Goal: Transaction & Acquisition: Purchase product/service

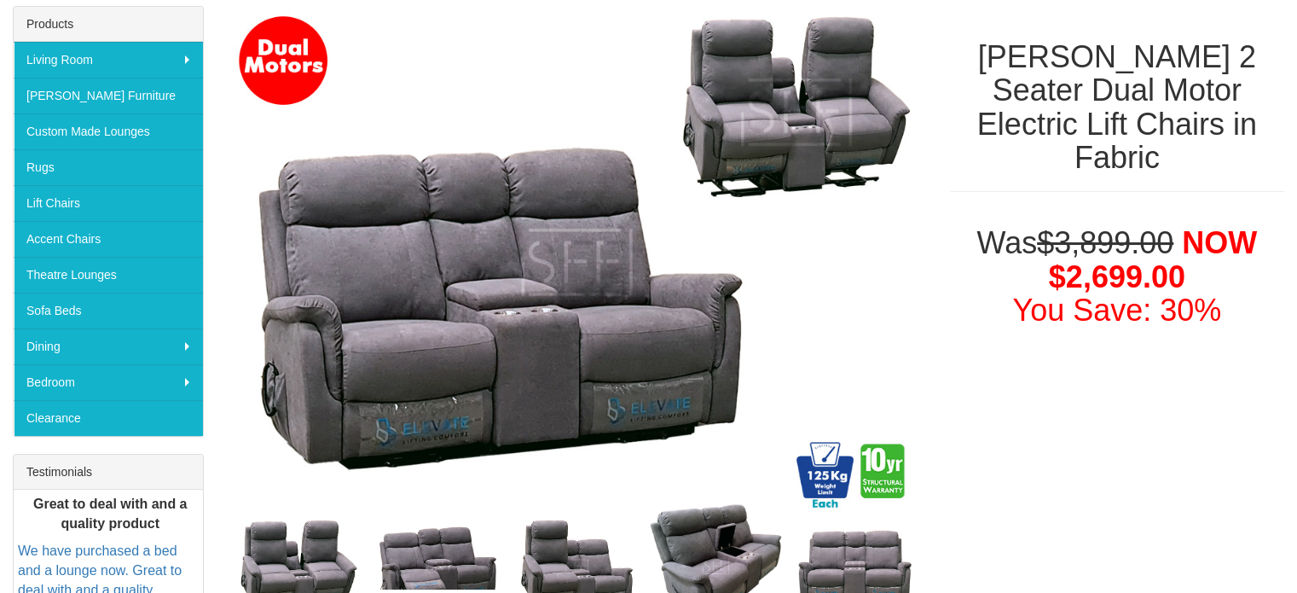
scroll to position [266, 0]
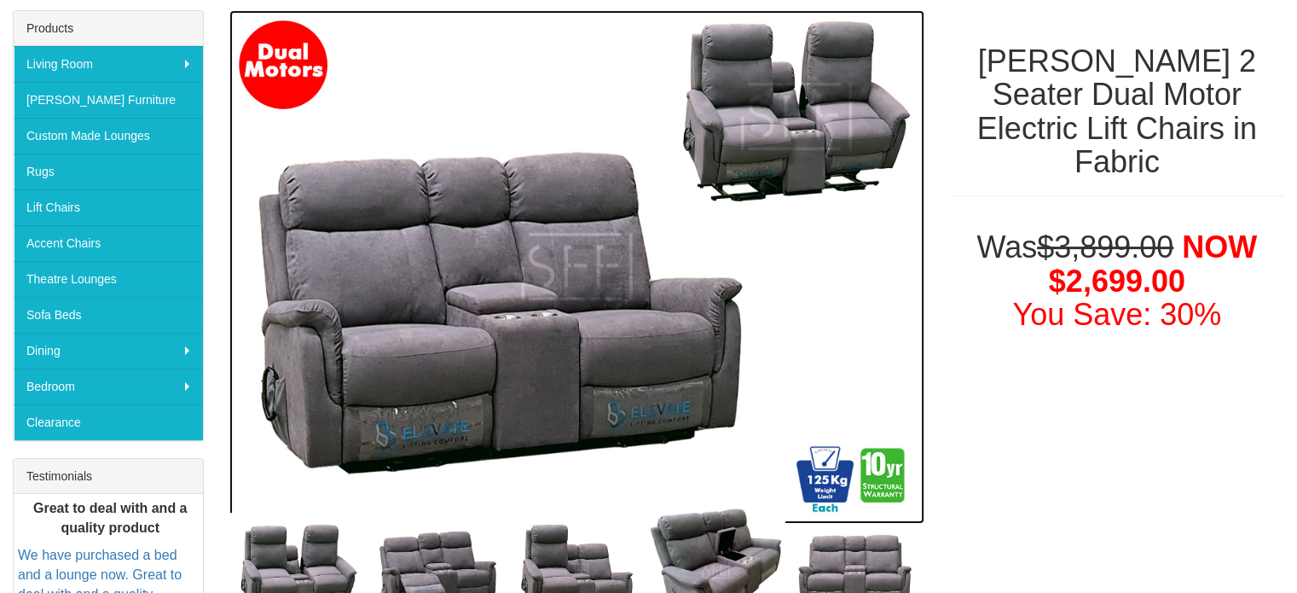
click at [541, 330] on img at bounding box center [576, 266] width 695 height 513
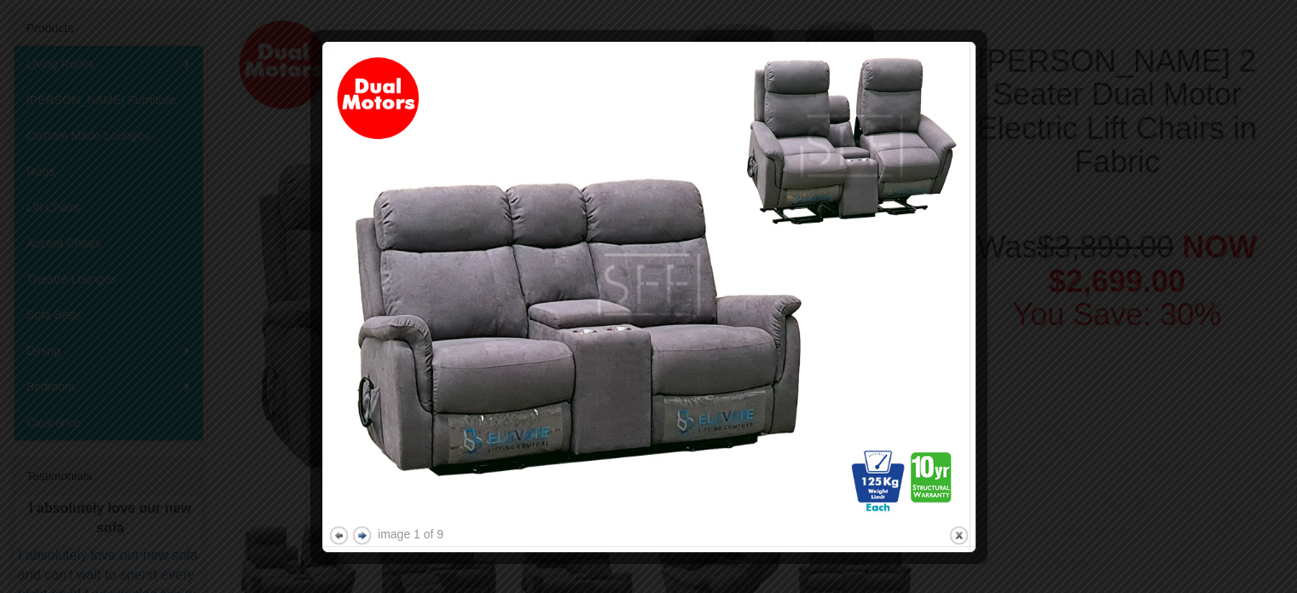
click at [360, 535] on button "next" at bounding box center [361, 534] width 21 height 21
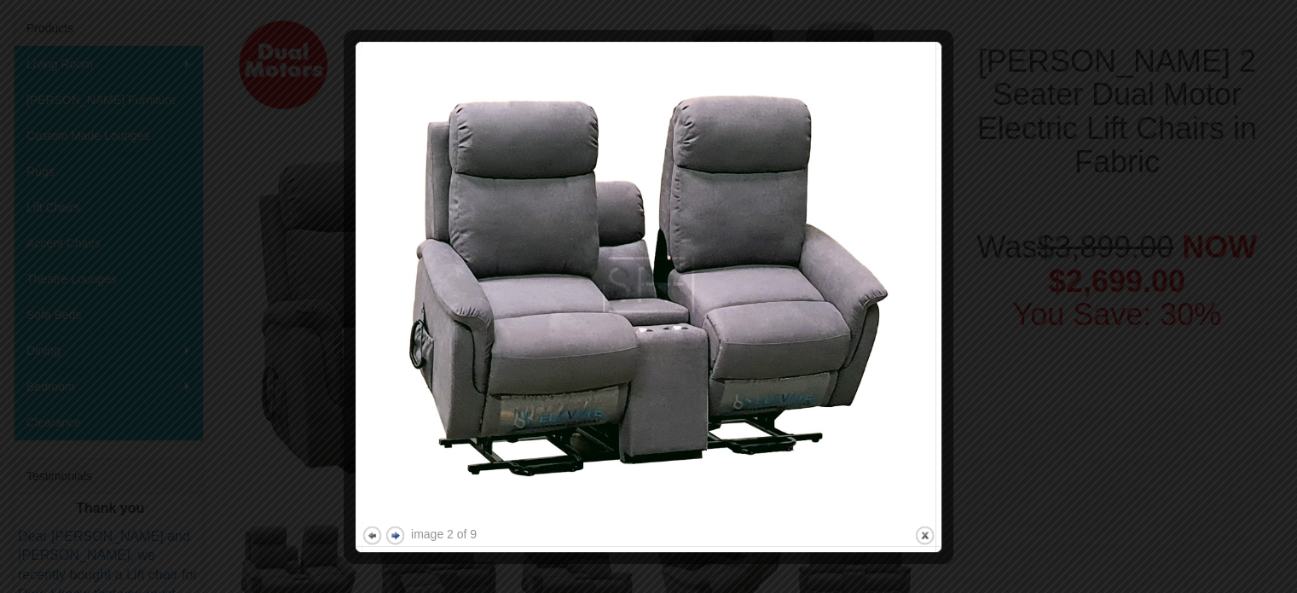
click at [394, 531] on button "next" at bounding box center [395, 534] width 21 height 21
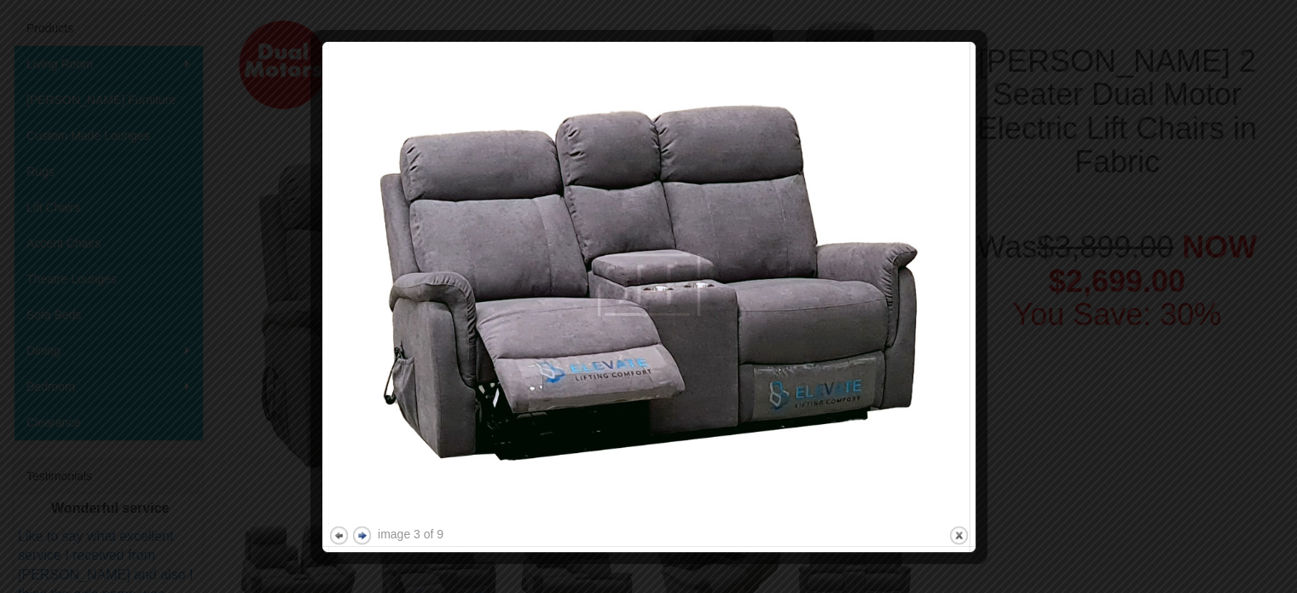
click at [365, 535] on button "next" at bounding box center [361, 534] width 21 height 21
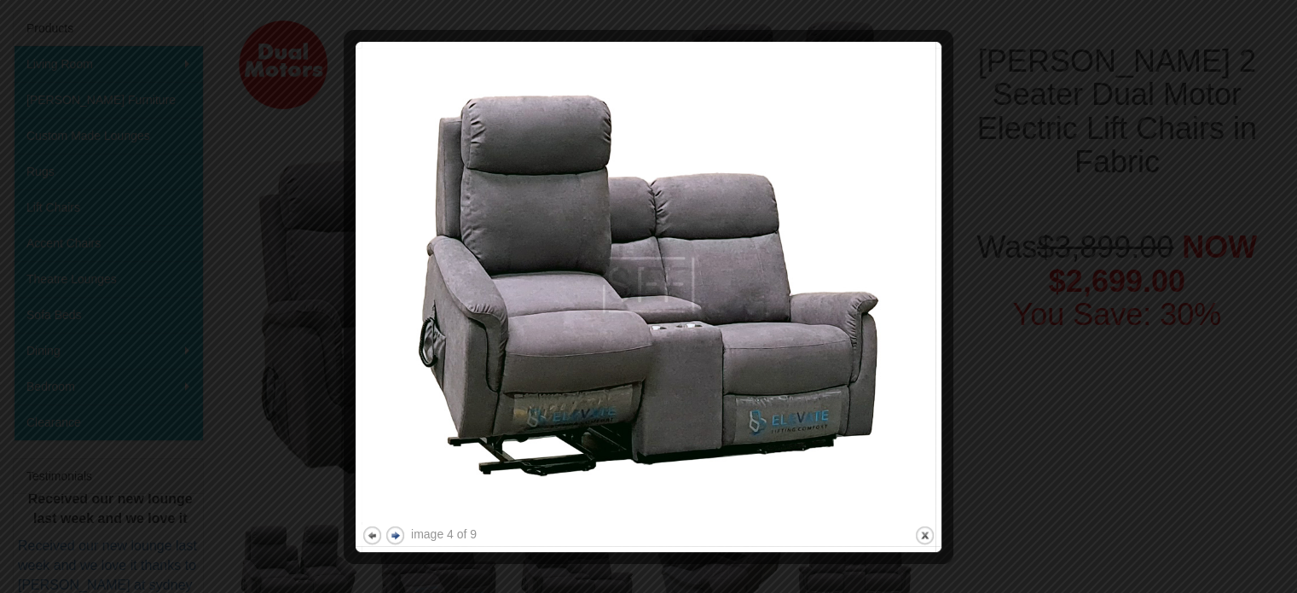
click at [398, 531] on button "next" at bounding box center [395, 534] width 21 height 21
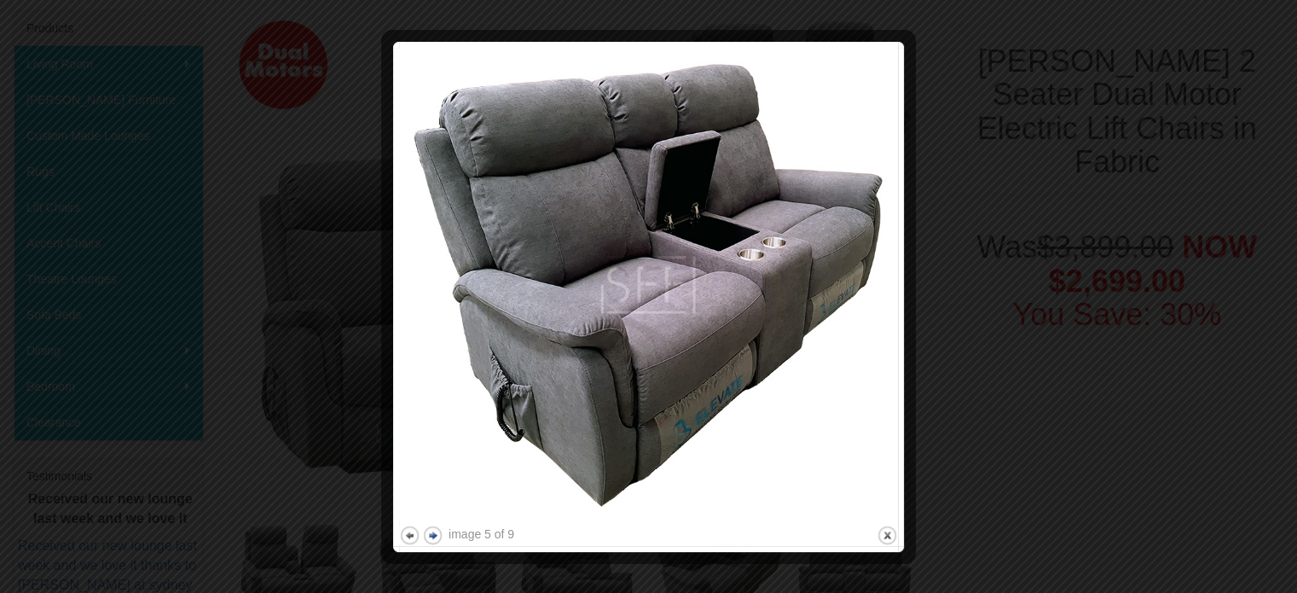
click at [432, 531] on button "next" at bounding box center [432, 534] width 21 height 21
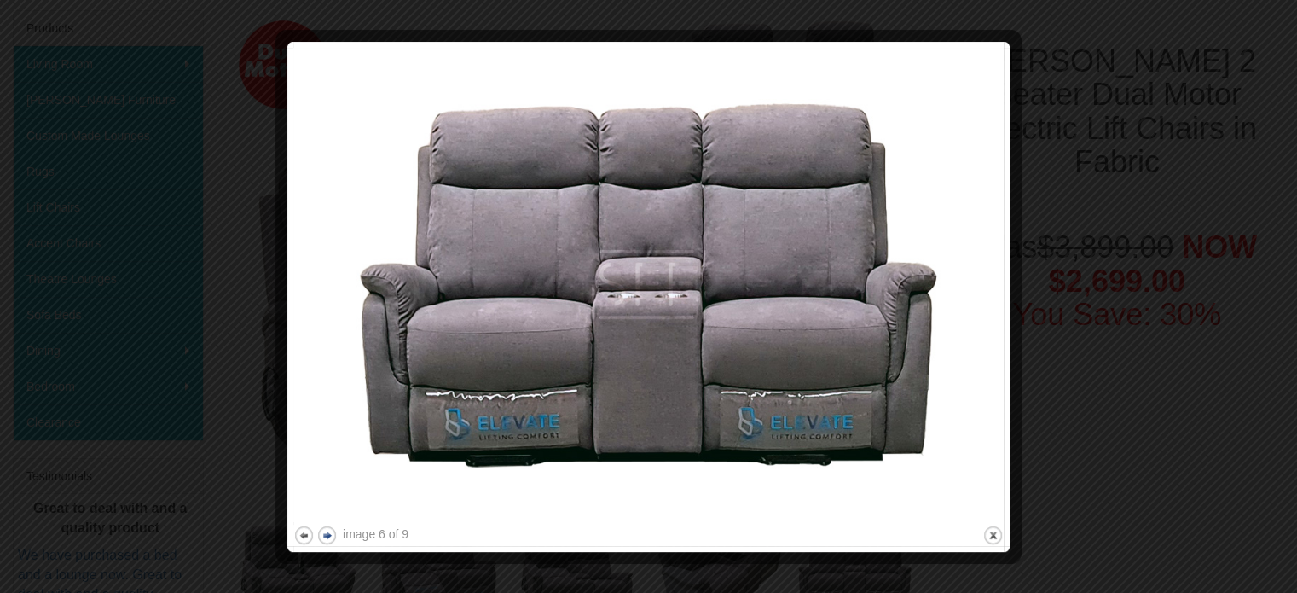
click at [332, 536] on button "next" at bounding box center [326, 534] width 21 height 21
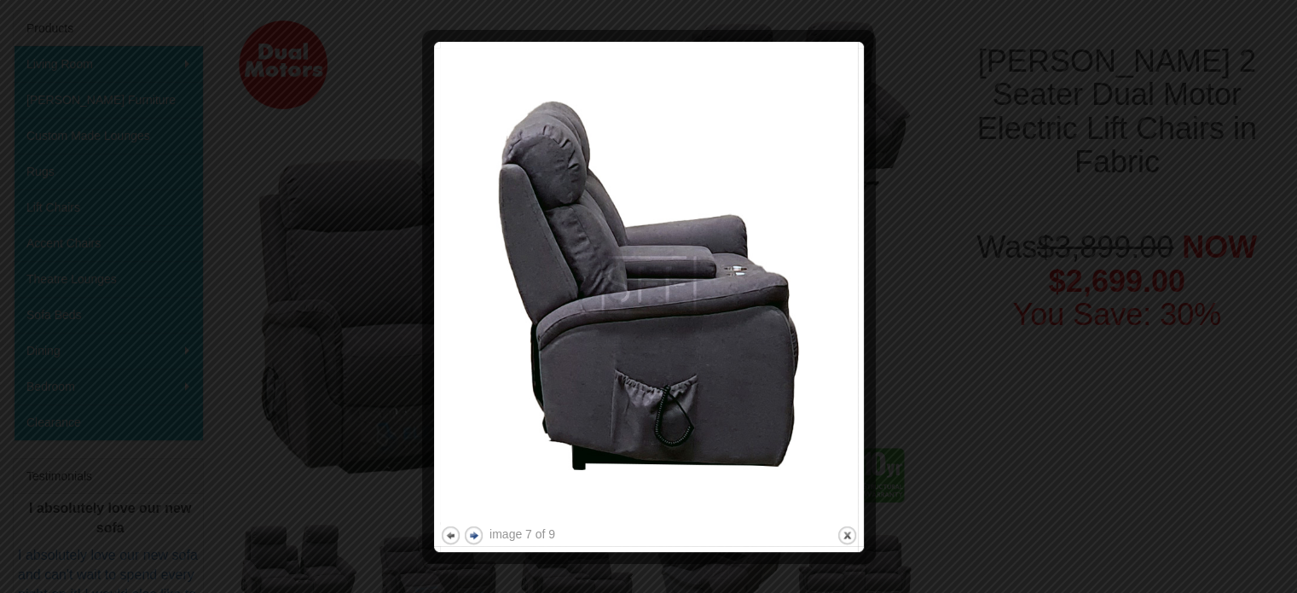
click at [476, 530] on button "next" at bounding box center [473, 534] width 21 height 21
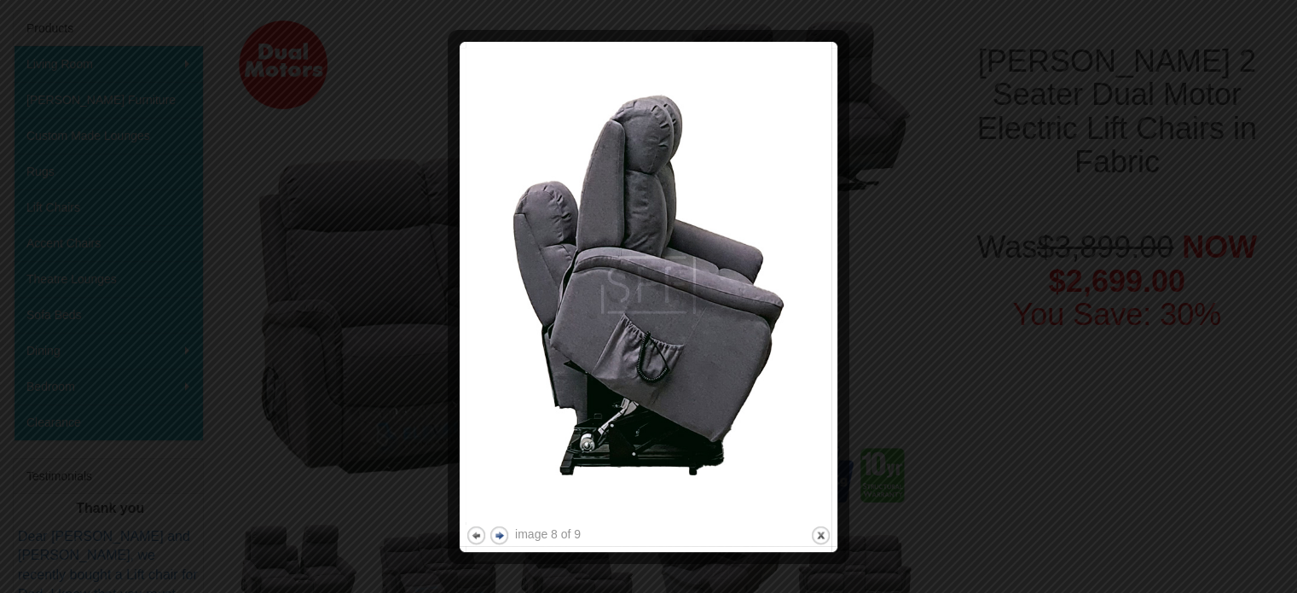
click at [498, 532] on button "next" at bounding box center [499, 534] width 21 height 21
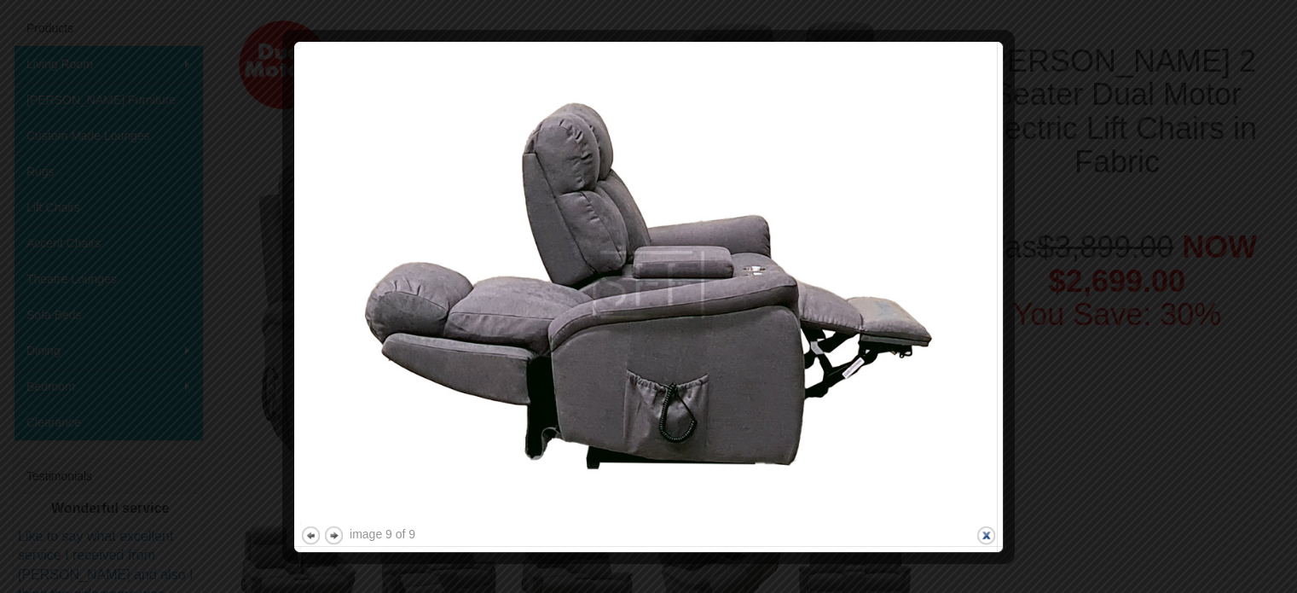
click at [988, 526] on button "close" at bounding box center [985, 534] width 21 height 21
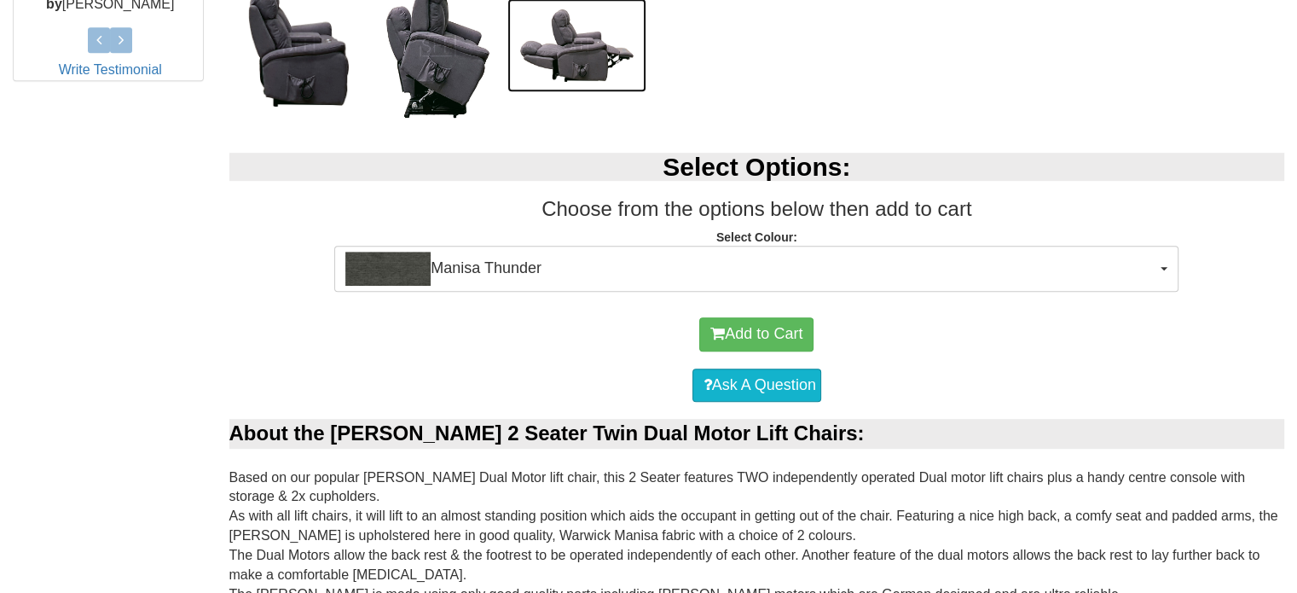
scroll to position [907, 0]
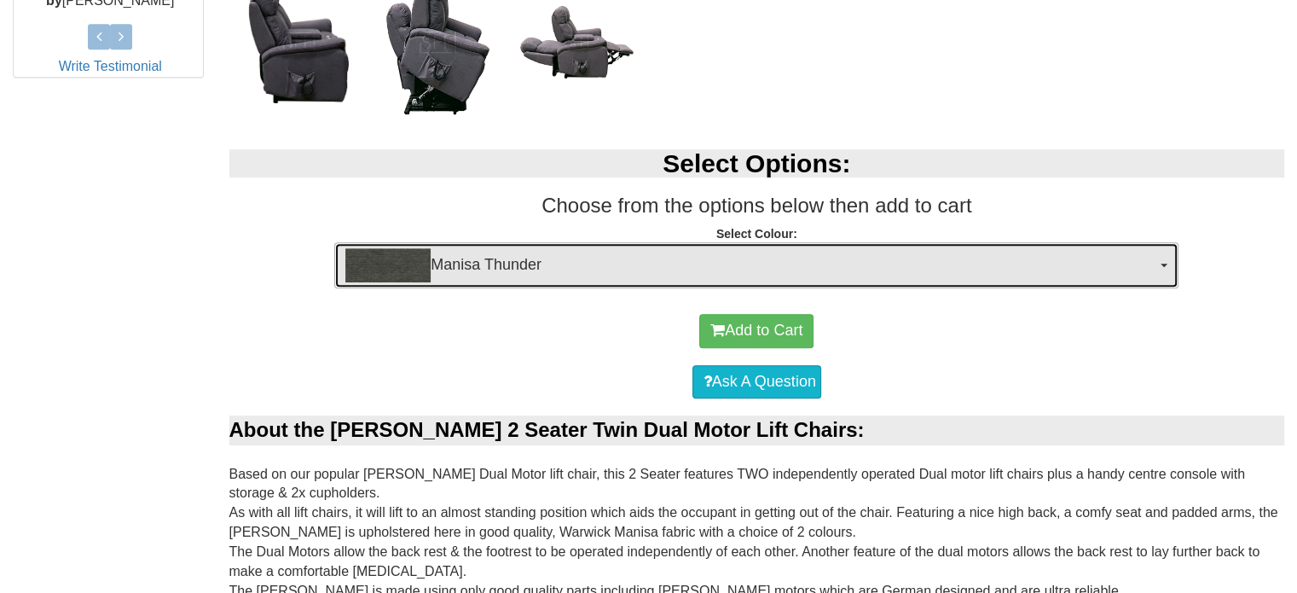
click at [1163, 260] on button "Manisa Thunder" at bounding box center [756, 265] width 844 height 46
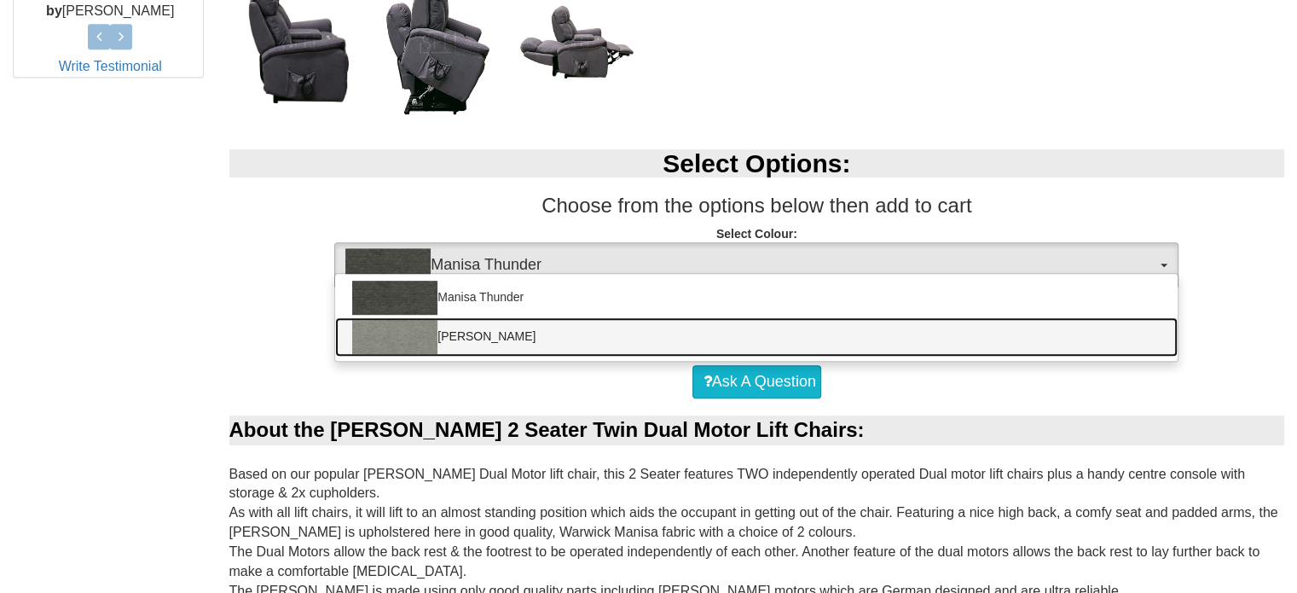
click at [406, 343] on img at bounding box center [394, 337] width 85 height 34
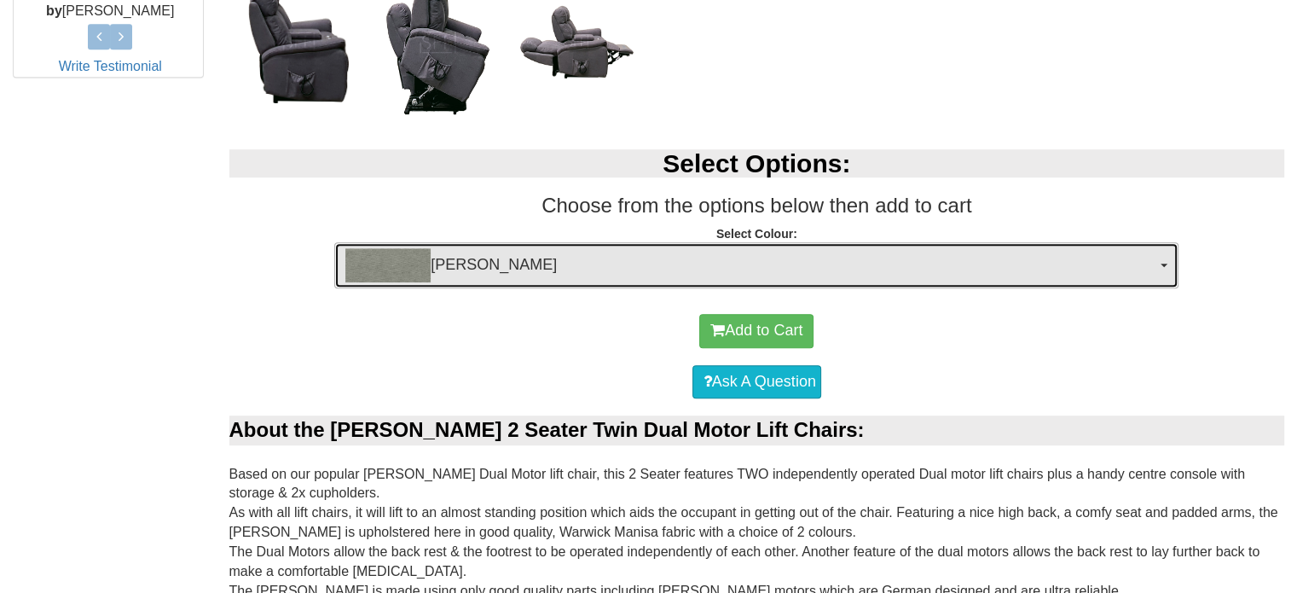
click at [403, 265] on img "button" at bounding box center [387, 265] width 85 height 34
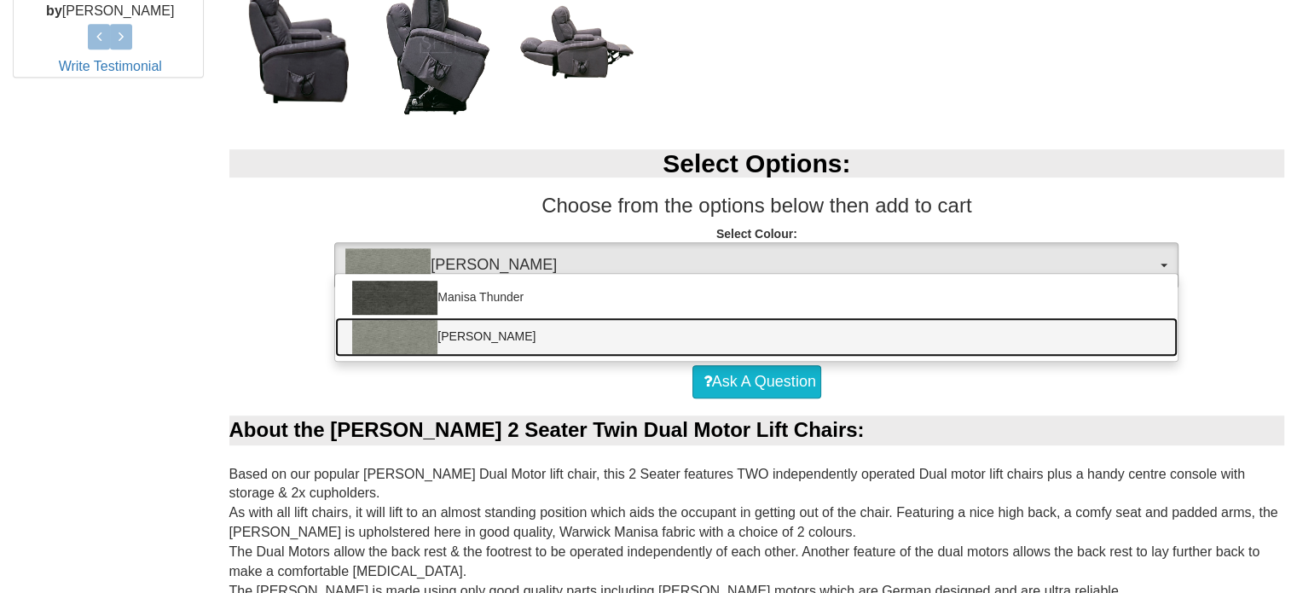
click at [479, 332] on link "[PERSON_NAME]" at bounding box center [756, 336] width 842 height 39
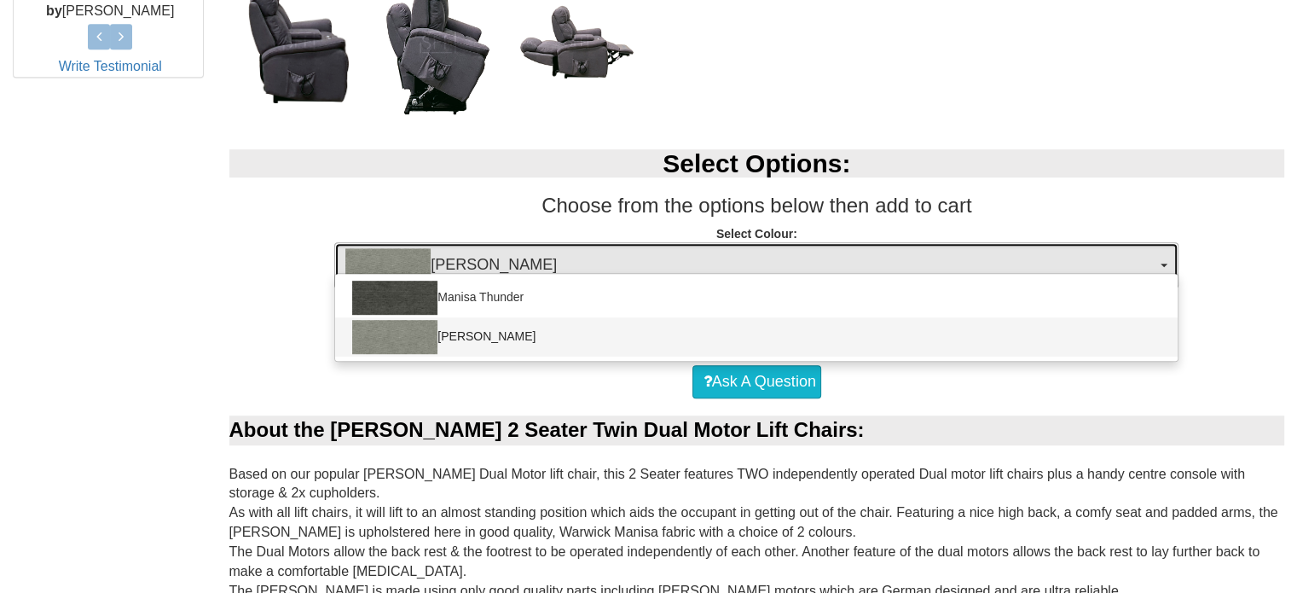
select select "1525"
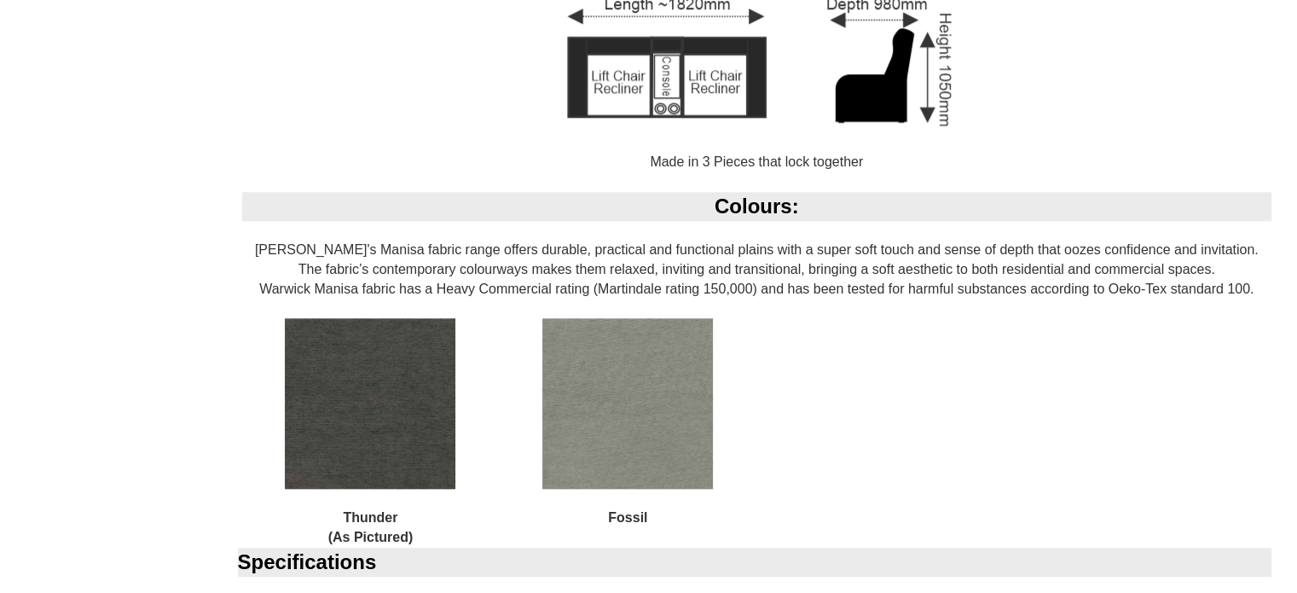
scroll to position [1596, 0]
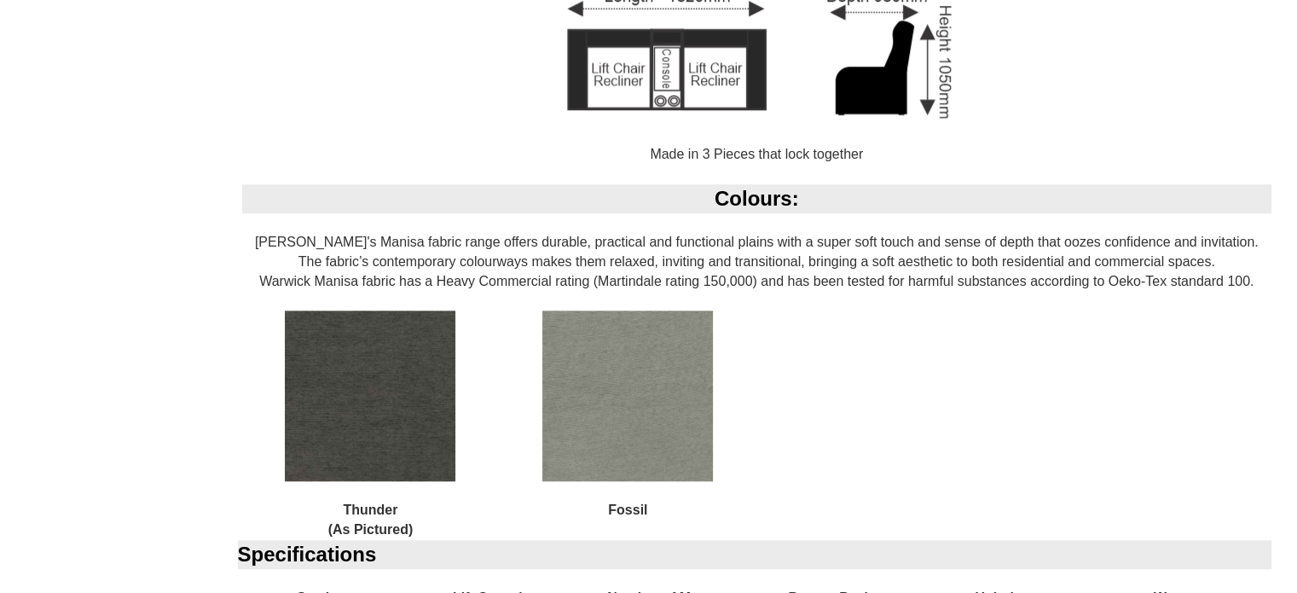
click at [623, 371] on img at bounding box center [627, 395] width 171 height 171
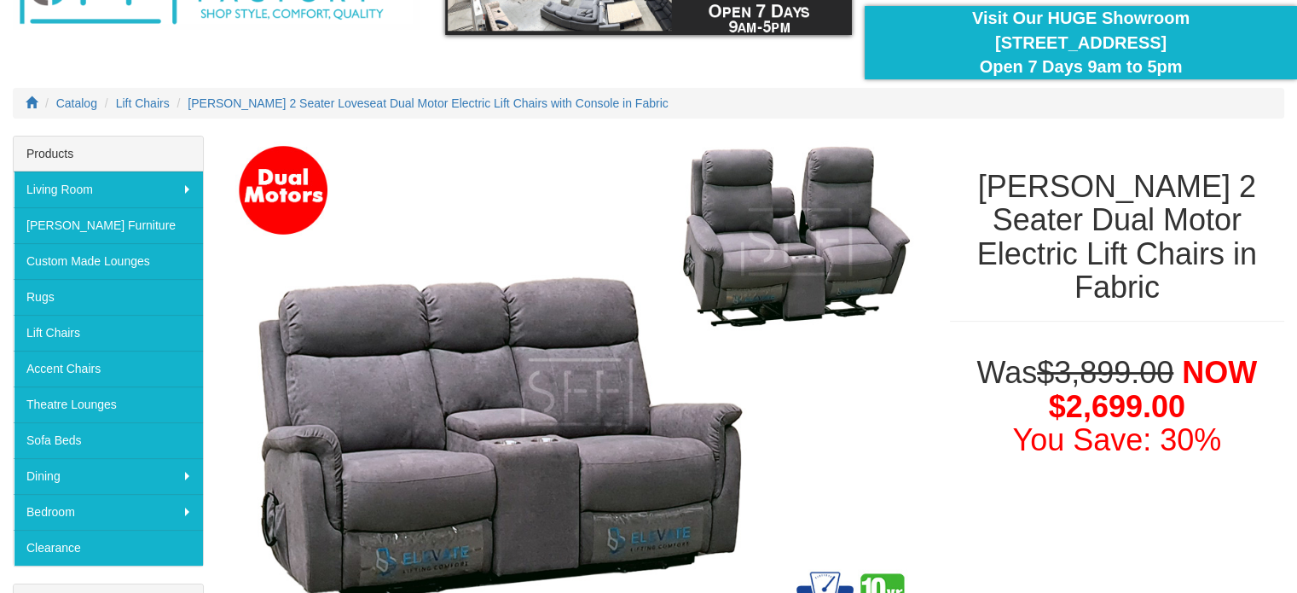
scroll to position [0, 0]
